Goal: Task Accomplishment & Management: Manage account settings

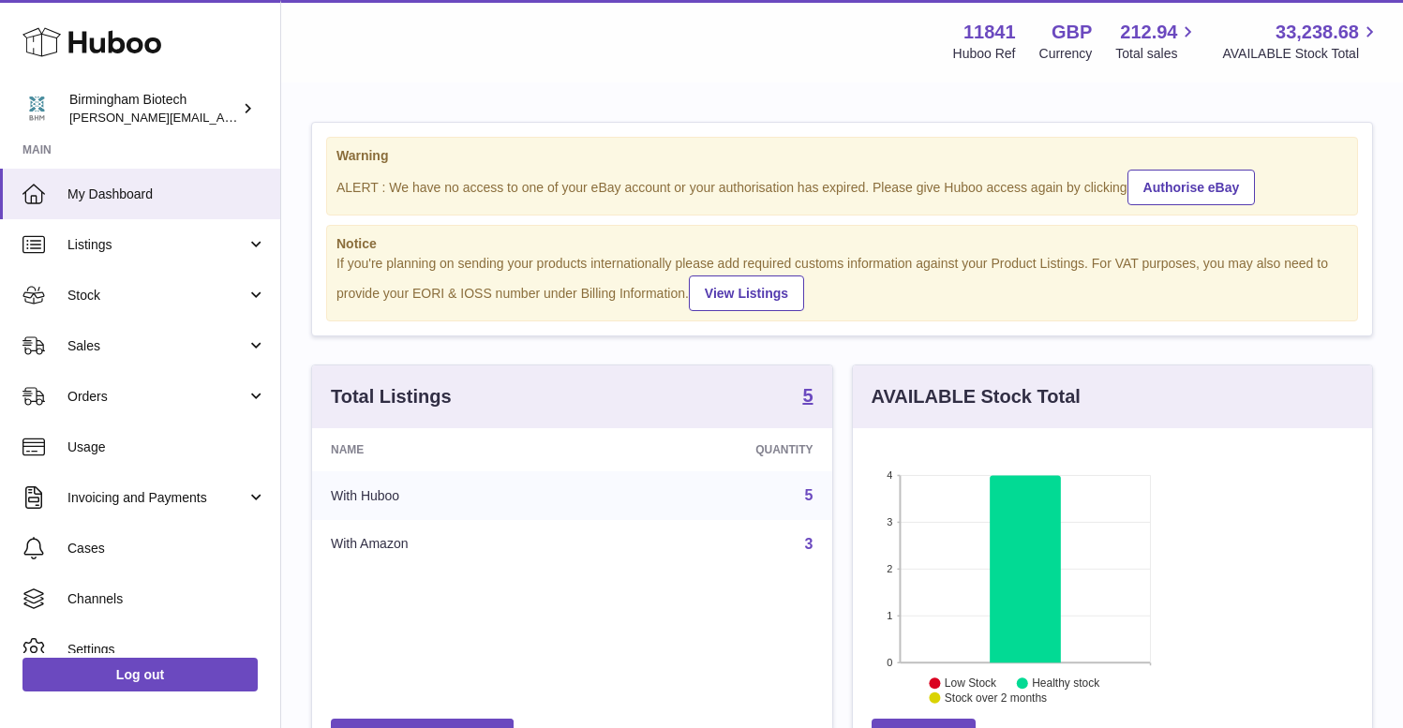
scroll to position [937219, 937171]
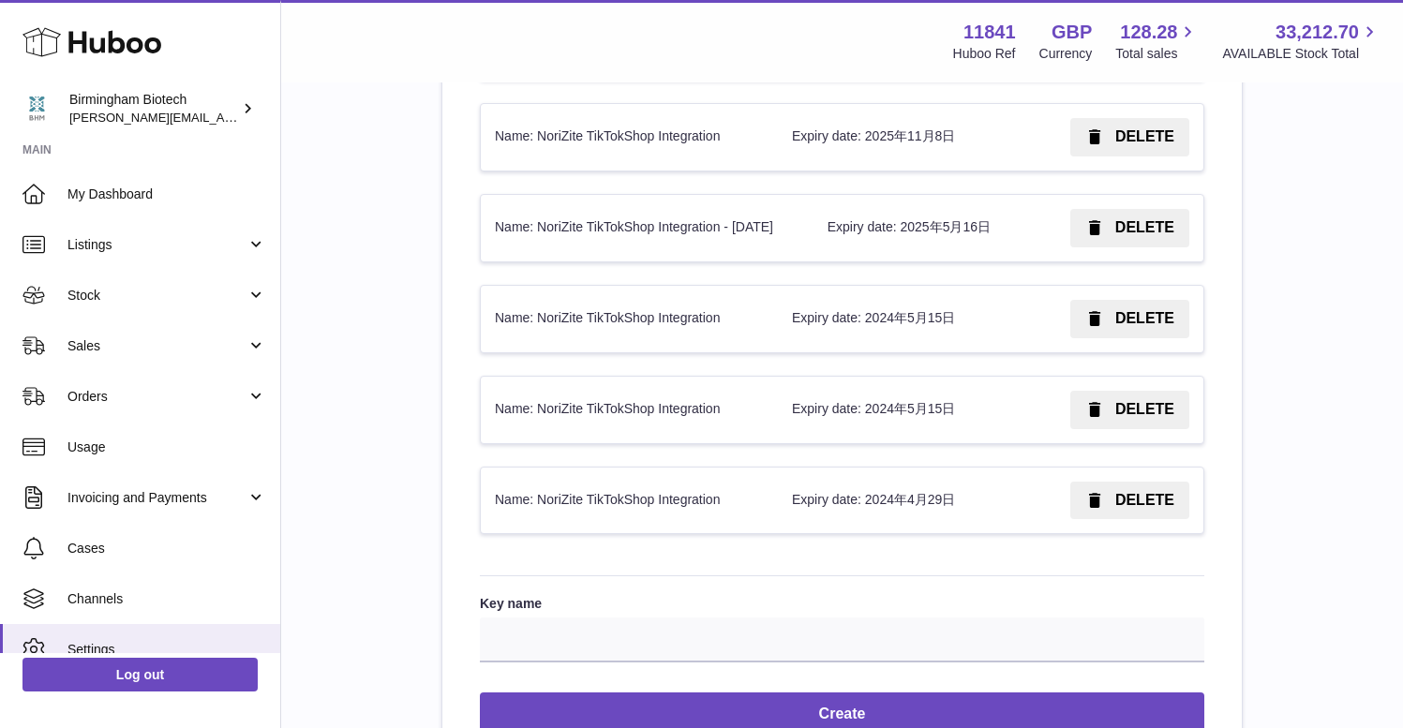
scroll to position [2615, 0]
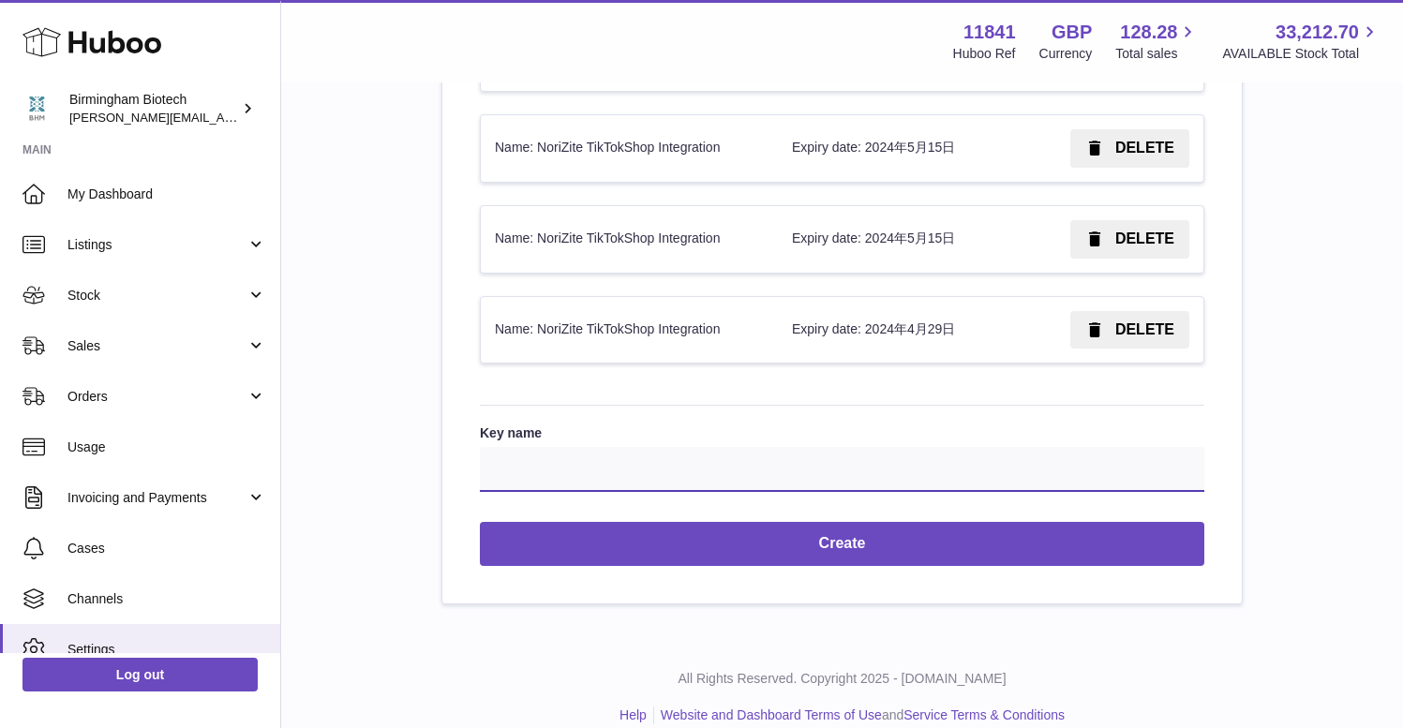
click at [907, 452] on input "Key name" at bounding box center [842, 469] width 725 height 45
drag, startPoint x: 547, startPoint y: 308, endPoint x: 638, endPoint y: 309, distance: 91.9
click at [638, 309] on td "Name: NoriZite TikTokShop Integration" at bounding box center [629, 330] width 297 height 67
drag, startPoint x: 543, startPoint y: 308, endPoint x: 738, endPoint y: 309, distance: 195.0
click at [738, 309] on td "Name: NoriZite TikTokShop Integration" at bounding box center [629, 330] width 297 height 67
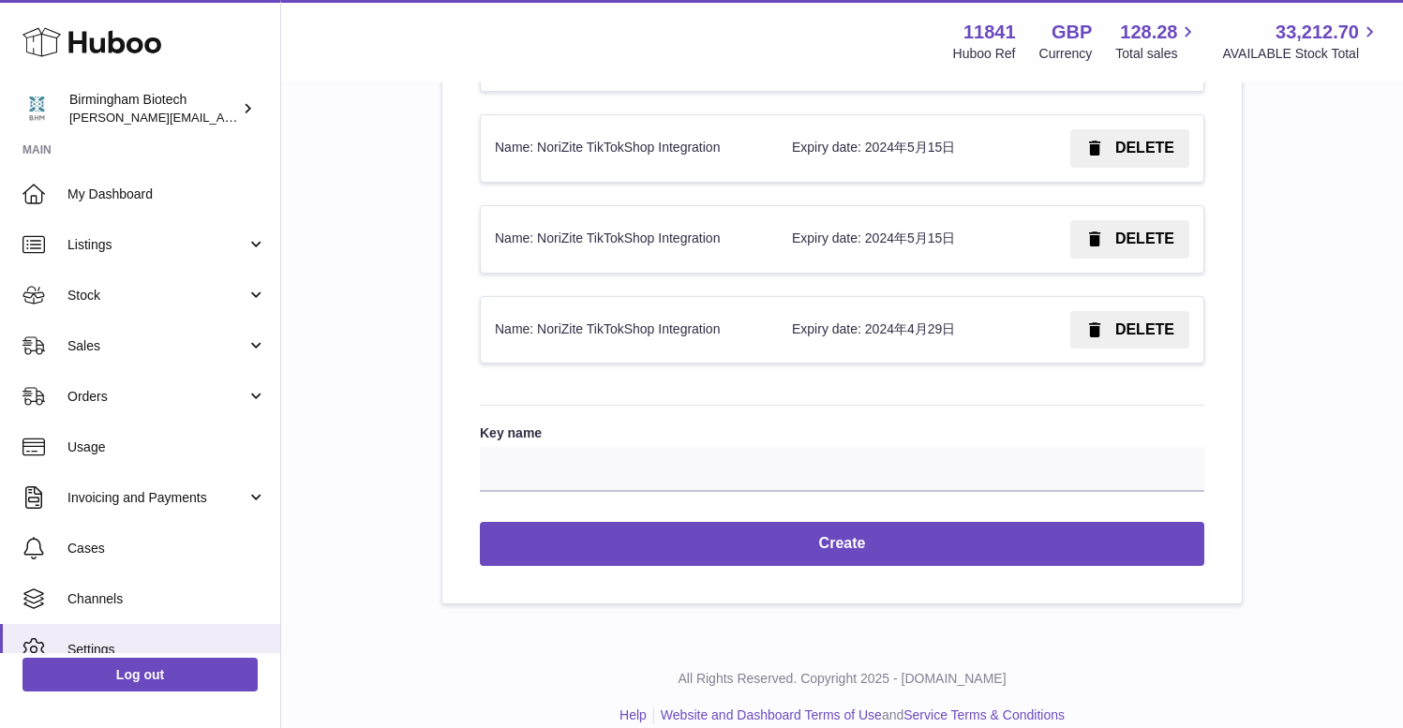
copy td "NoriZite TikTokShop Integration"
click at [742, 447] on input "Key name" at bounding box center [842, 469] width 725 height 45
paste input "**********"
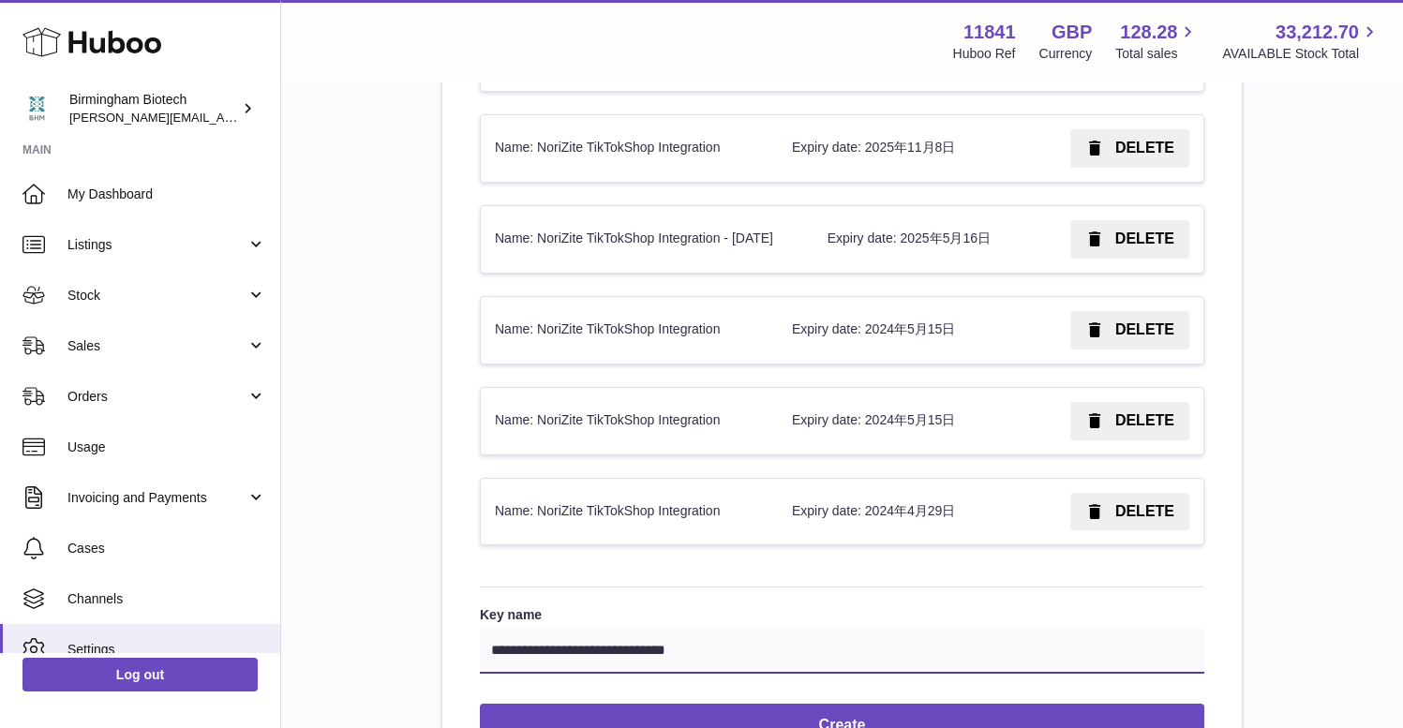
scroll to position [2435, 0]
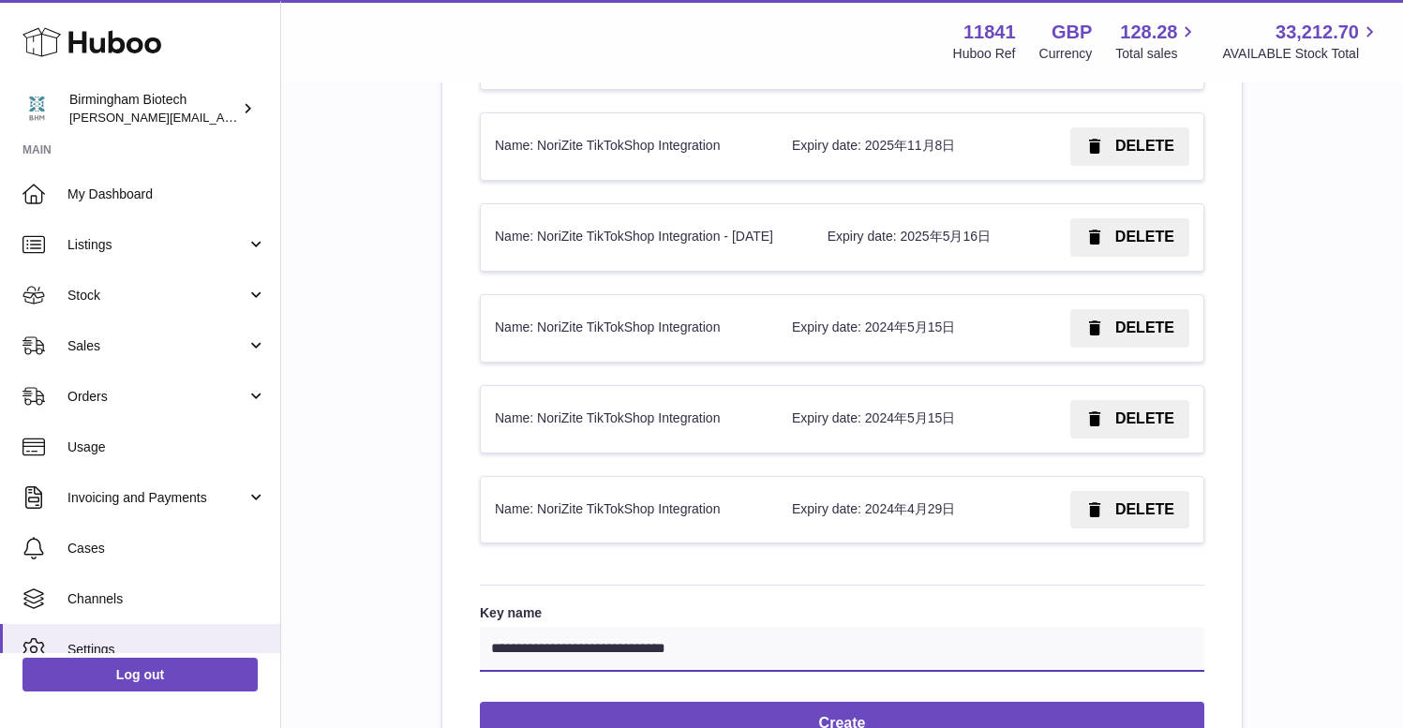
click at [729, 634] on input "**********" at bounding box center [842, 649] width 725 height 45
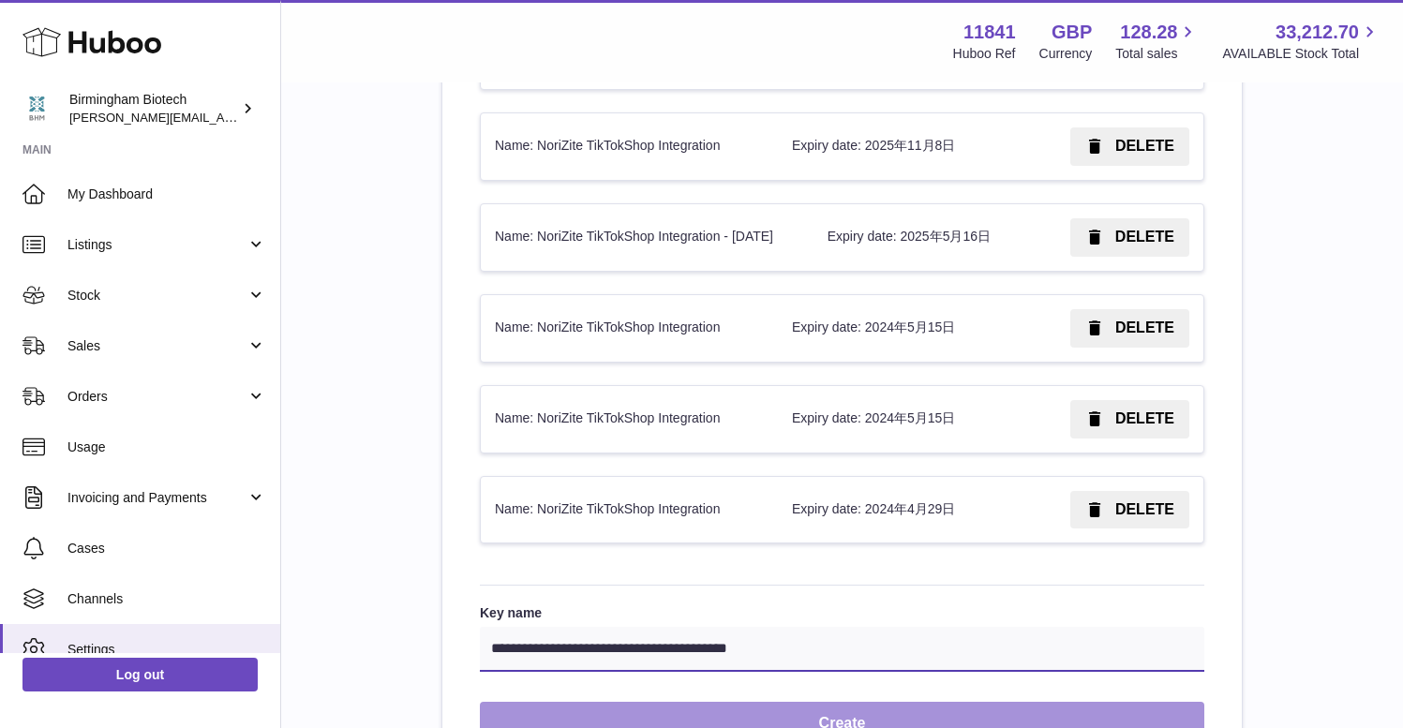
type input "**********"
click at [739, 702] on button "Create" at bounding box center [842, 724] width 725 height 44
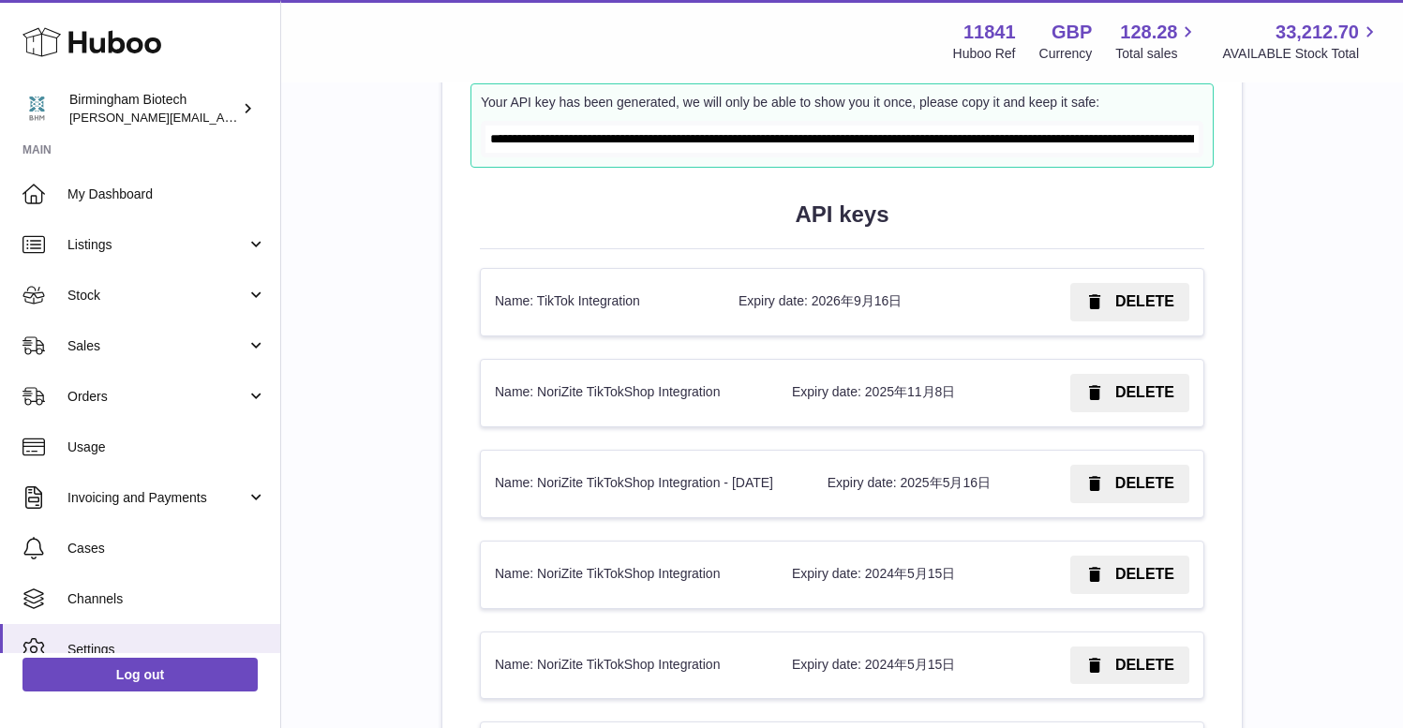
scroll to position [2240, 0]
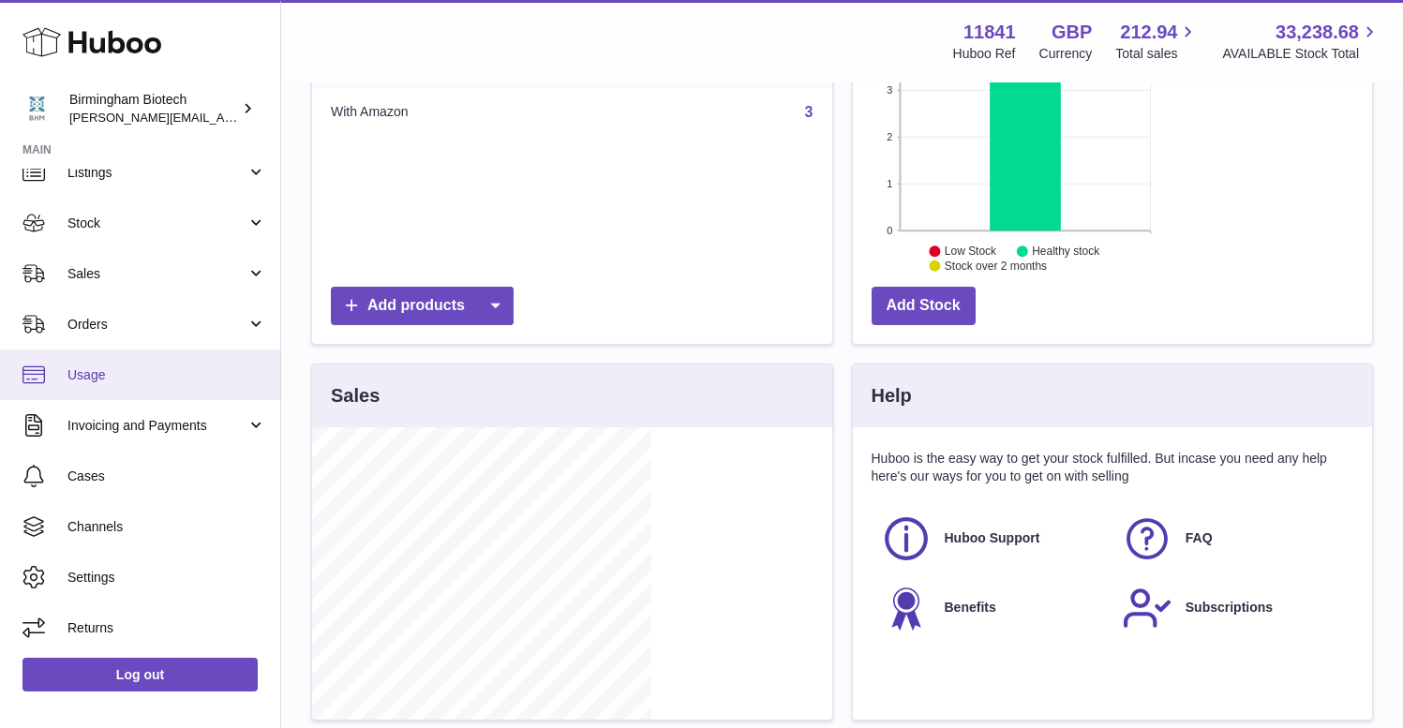
scroll to position [458, 0]
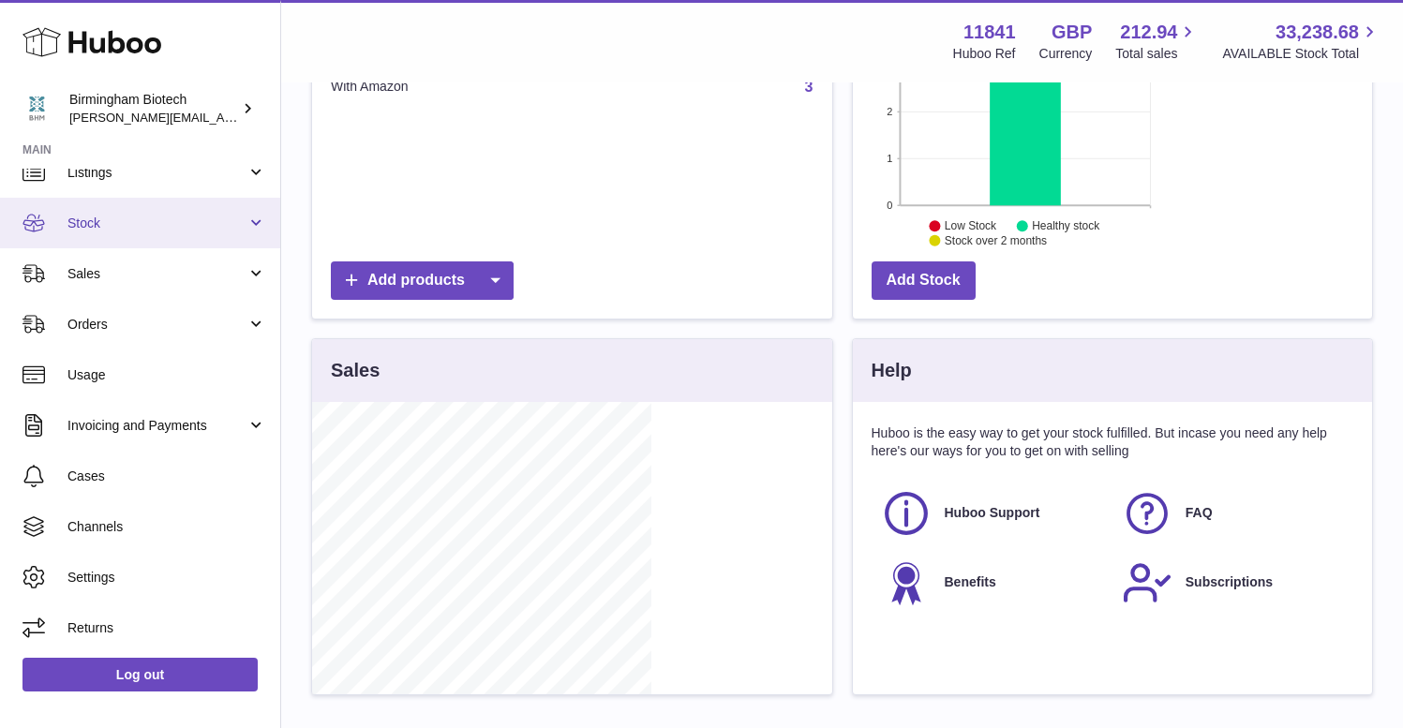
click at [252, 223] on link "Stock" at bounding box center [140, 223] width 280 height 51
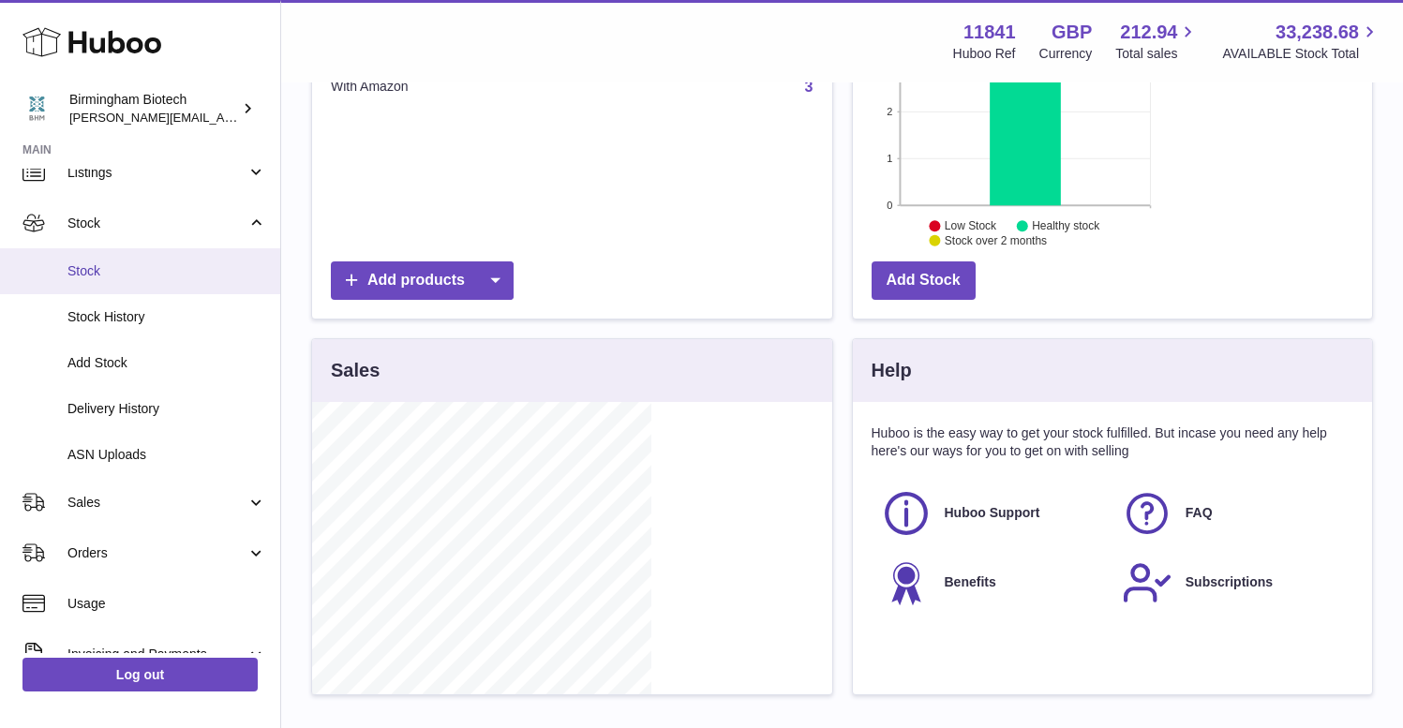
click at [93, 267] on span "Stock" at bounding box center [167, 272] width 199 height 18
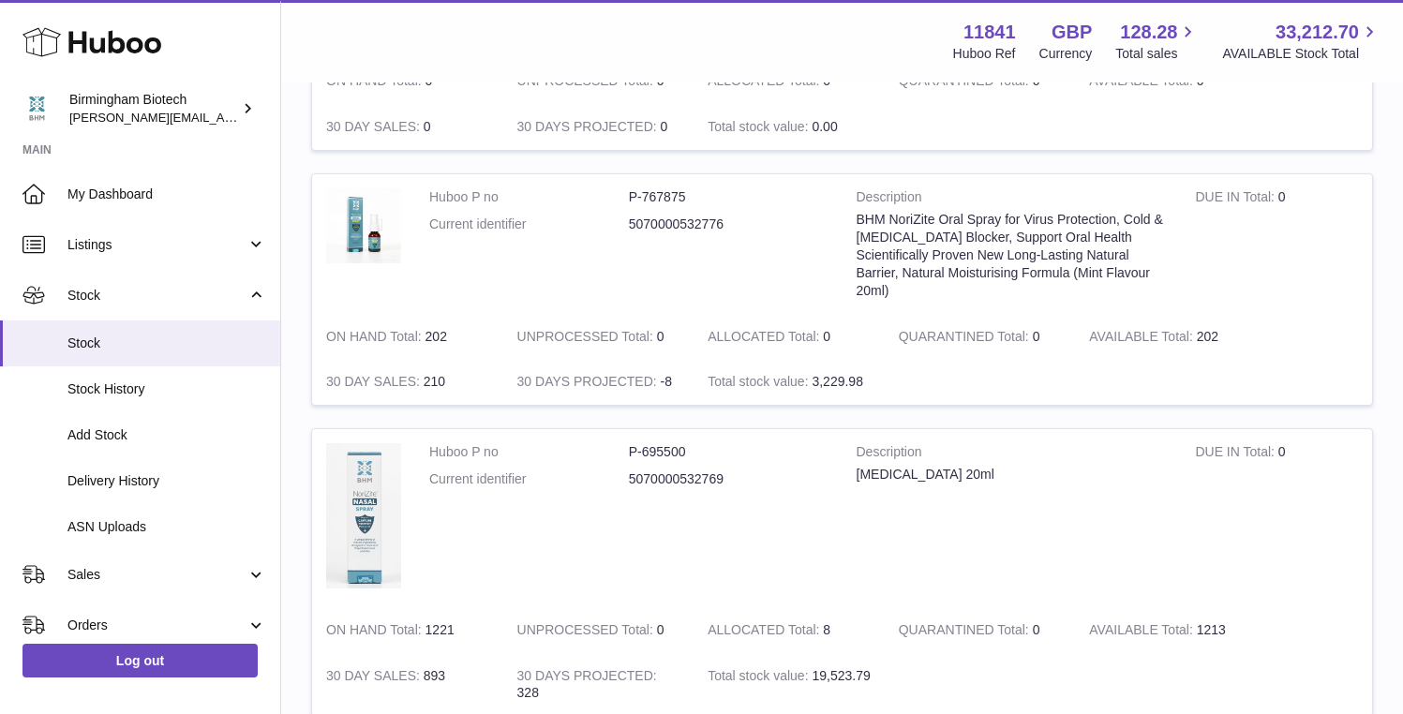
scroll to position [901, 630]
